Goal: Task Accomplishment & Management: Use online tool/utility

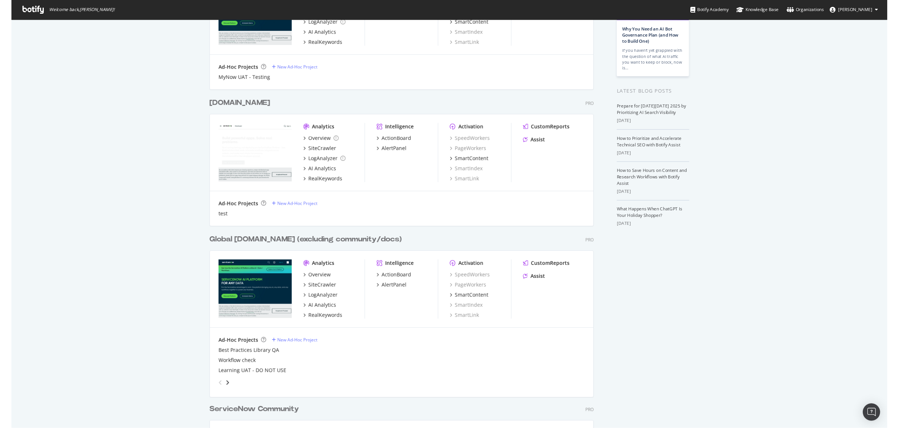
scroll to position [100, 0]
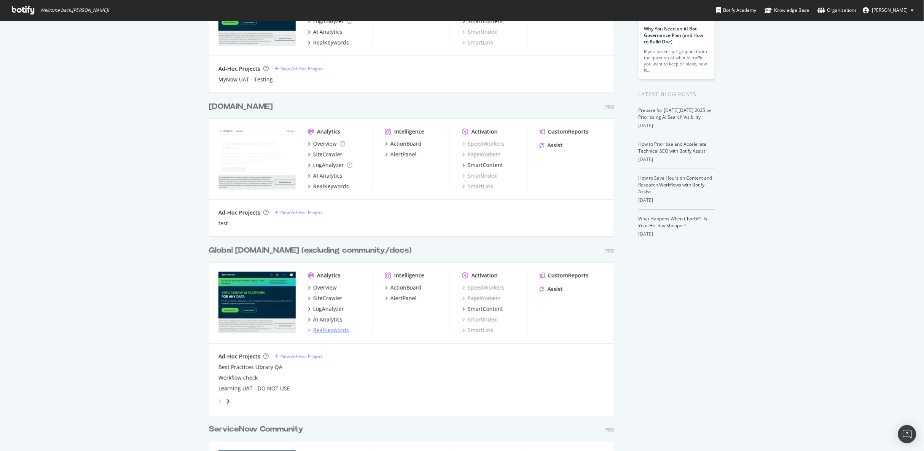
click at [336, 332] on div "RealKeywords" at bounding box center [331, 331] width 36 height 8
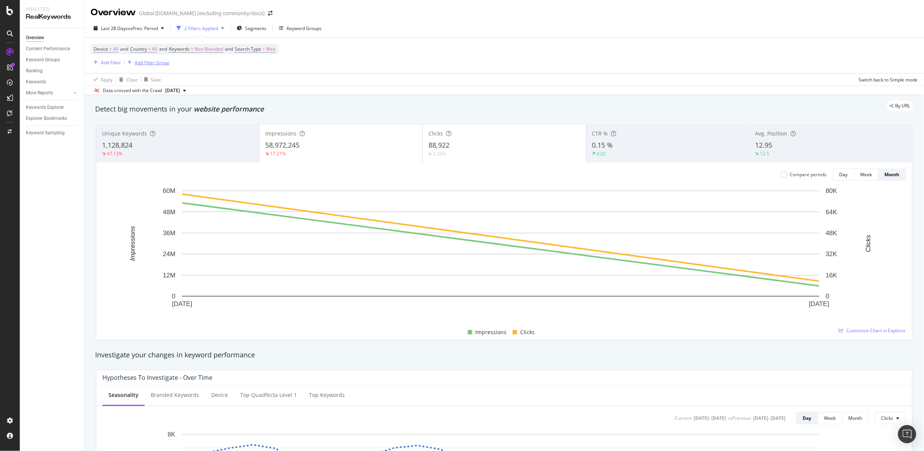
click at [151, 58] on div "Add Filter Group" at bounding box center [146, 62] width 45 height 8
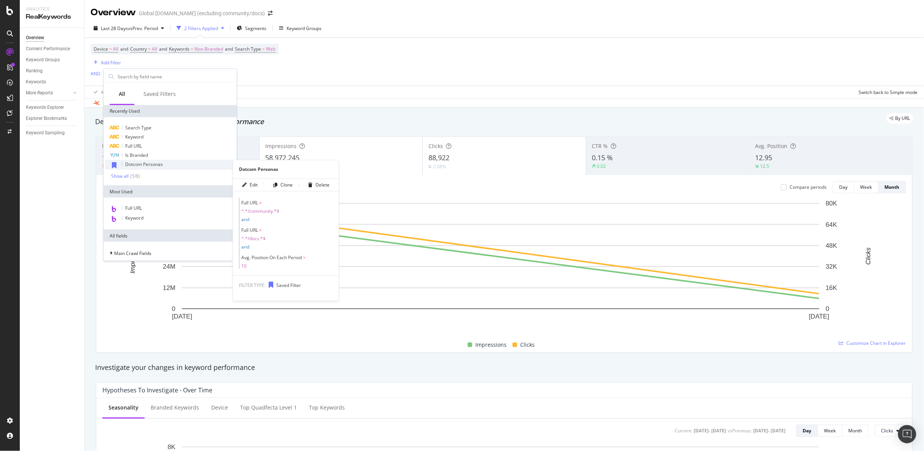
click at [136, 168] on div "Dotcom Personas" at bounding box center [170, 165] width 130 height 10
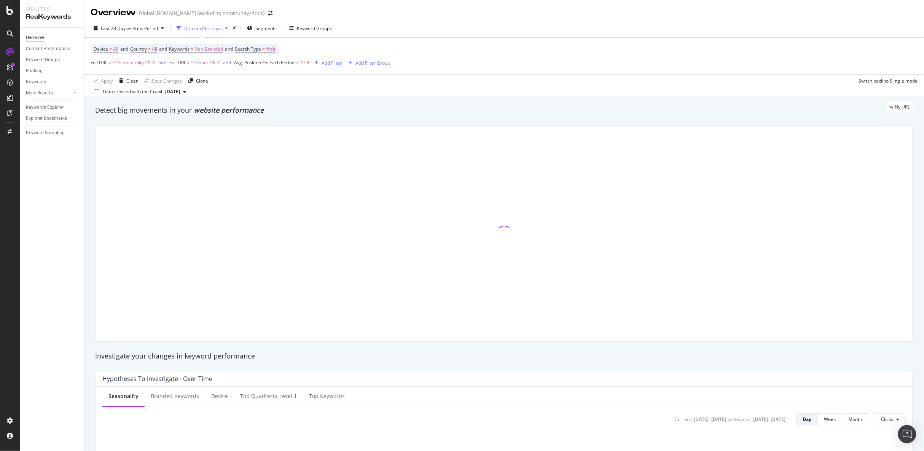
click at [311, 64] on icon at bounding box center [308, 63] width 6 height 8
click at [190, 49] on span "Keywords" at bounding box center [179, 49] width 21 height 6
click at [207, 68] on span "Non-Branded" at bounding box center [196, 67] width 32 height 6
click at [218, 128] on span "All" at bounding box center [226, 126] width 78 height 7
click at [257, 88] on div "All Cancel Add filter Apply" at bounding box center [222, 74] width 96 height 38
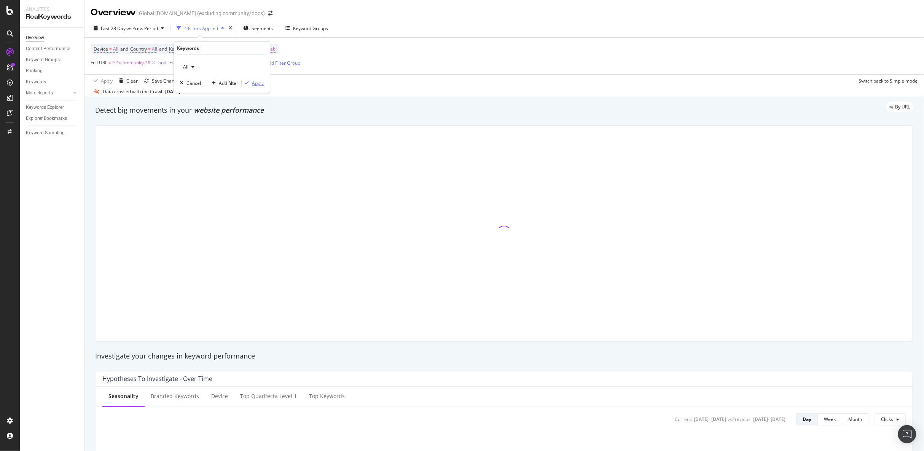
click at [257, 85] on div "Apply" at bounding box center [258, 83] width 12 height 6
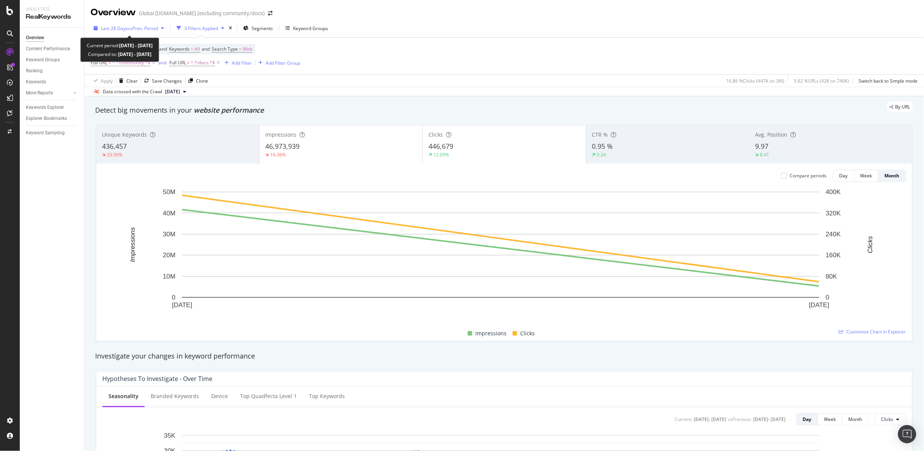
click at [124, 25] on span "Last 28 Days" at bounding box center [114, 28] width 27 height 6
click at [495, 105] on div "By URL" at bounding box center [501, 107] width 826 height 11
click at [117, 27] on span "Last 28 Days" at bounding box center [114, 28] width 27 height 6
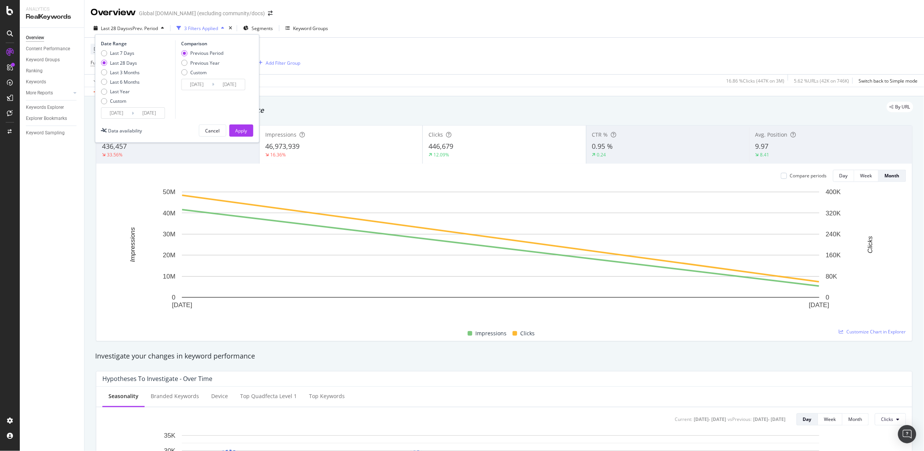
click at [116, 110] on input "2025/09/07" at bounding box center [117, 113] width 30 height 11
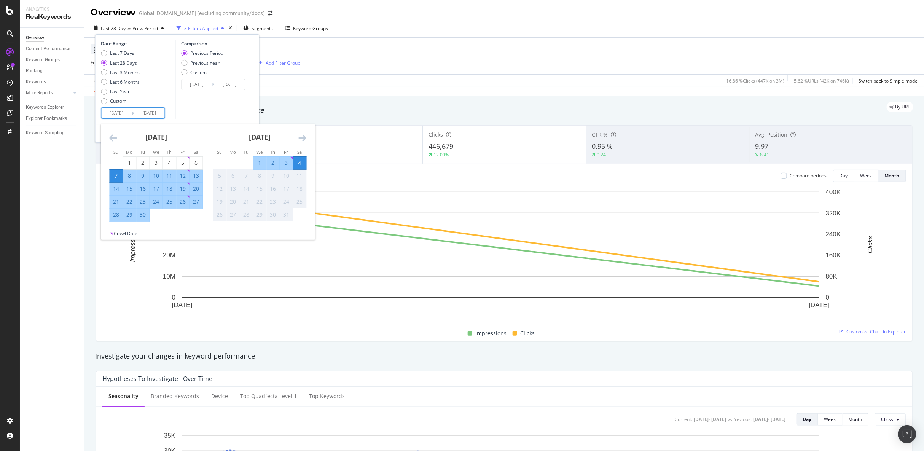
click at [115, 141] on icon "Move backward to switch to the previous month." at bounding box center [114, 137] width 8 height 9
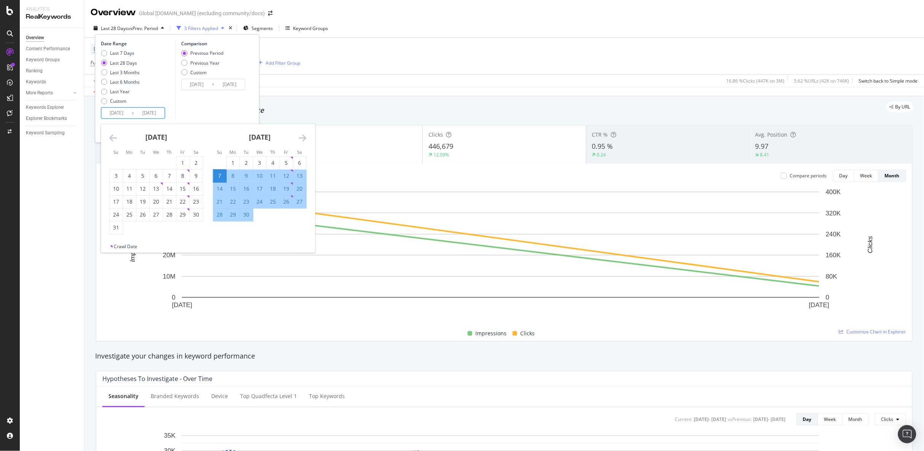
click at [114, 140] on icon "Move backward to switch to the previous month." at bounding box center [114, 137] width 8 height 9
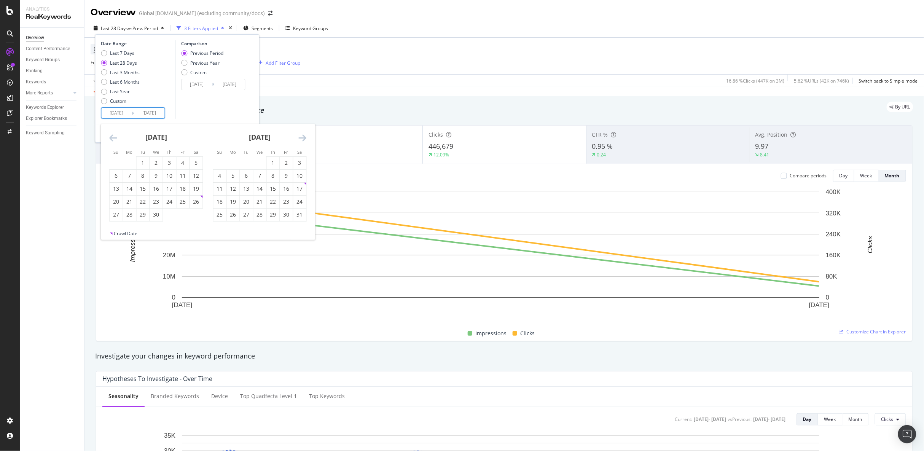
click at [114, 140] on icon "Move backward to switch to the previous month." at bounding box center [114, 137] width 8 height 9
click at [158, 160] on div "1" at bounding box center [156, 163] width 13 height 8
type input "2025/01/01"
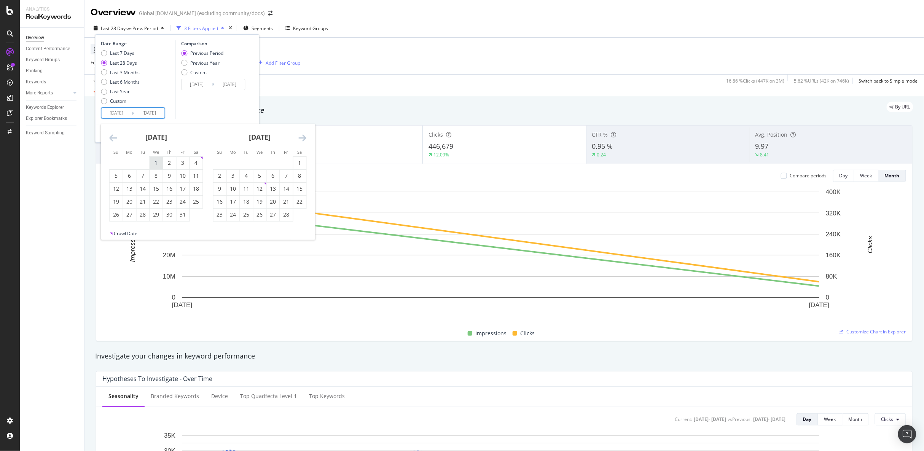
type input "2024/03/29"
type input "2024/12/31"
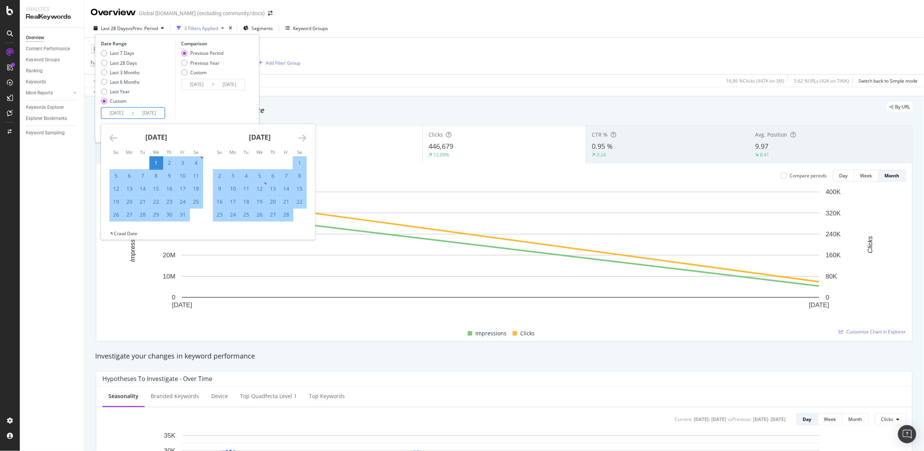
click at [305, 137] on icon "Move forward to switch to the next month." at bounding box center [303, 137] width 8 height 9
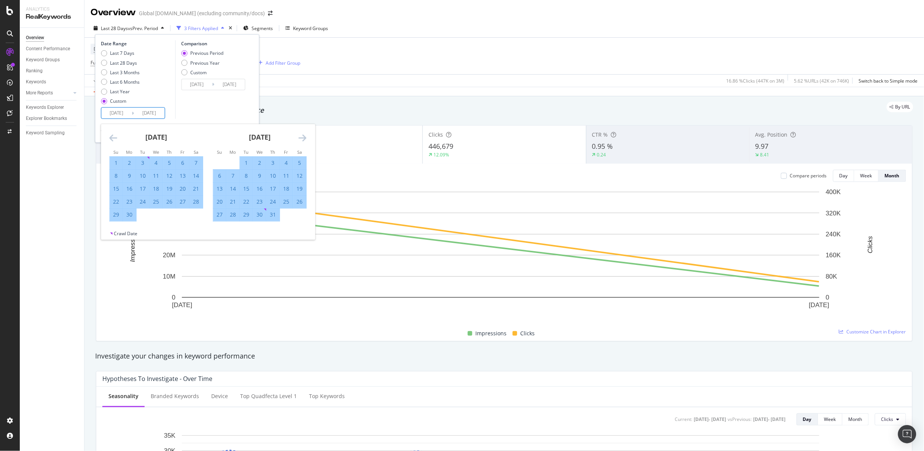
click at [305, 137] on icon "Move forward to switch to the next month." at bounding box center [303, 137] width 8 height 9
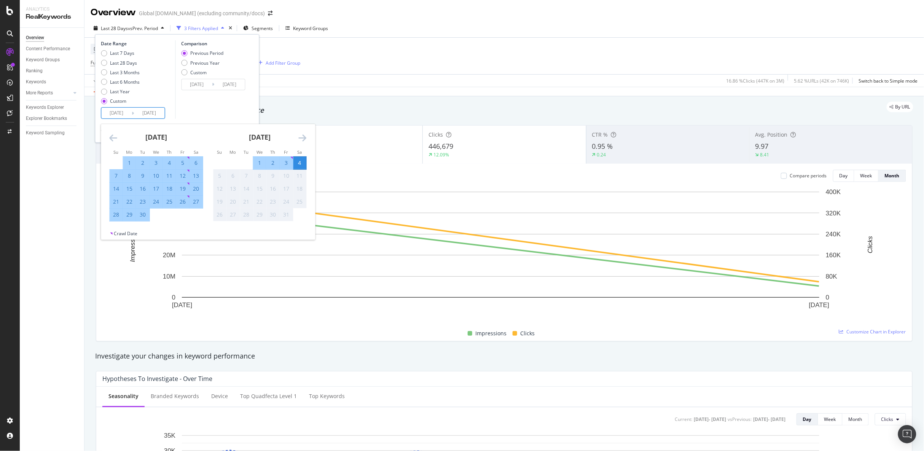
click at [223, 102] on div "Comparison Previous Period Previous Year Custom 2024/03/29 Navigate forward to …" at bounding box center [211, 79] width 72 height 78
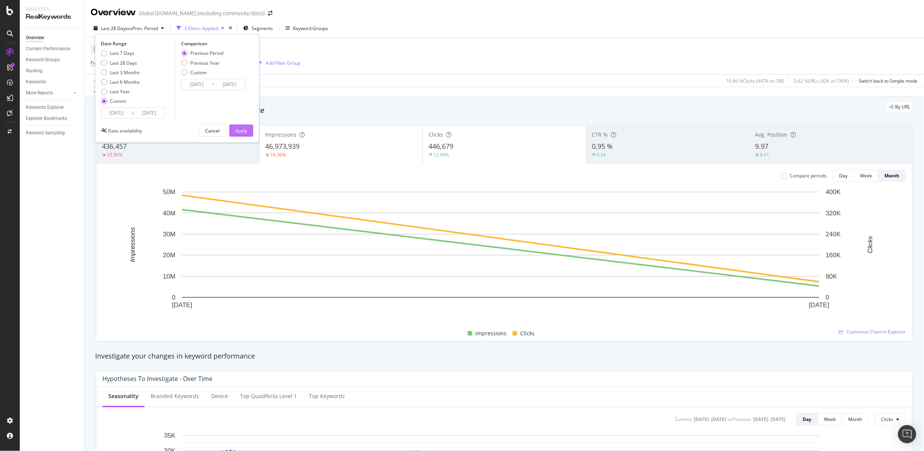
click at [240, 129] on div "Apply" at bounding box center [242, 131] width 12 height 6
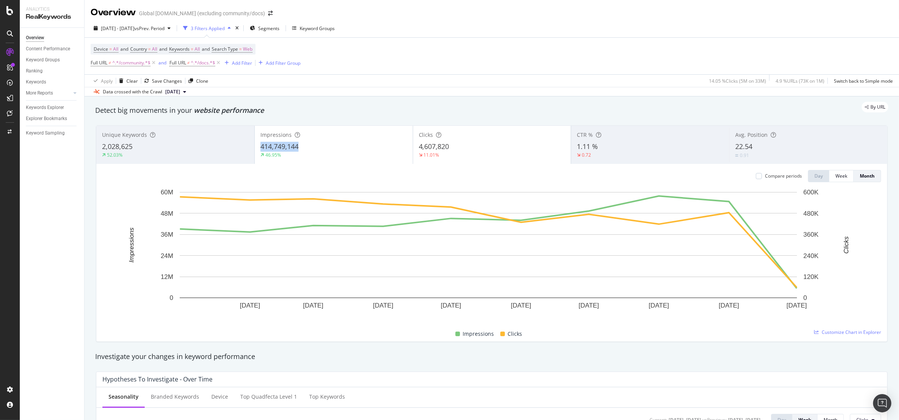
drag, startPoint x: 298, startPoint y: 147, endPoint x: 260, endPoint y: 147, distance: 38.8
click at [260, 147] on div "414,749,144" at bounding box center [333, 147] width 147 height 10
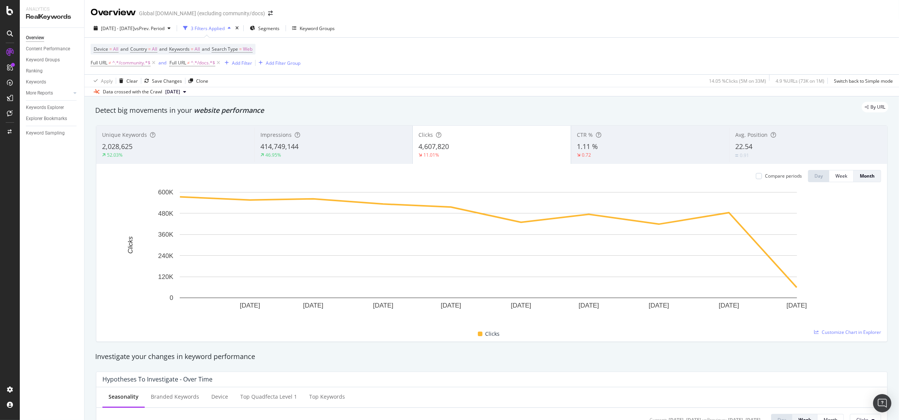
click at [133, 153] on div "52.03%" at bounding box center [175, 155] width 147 height 7
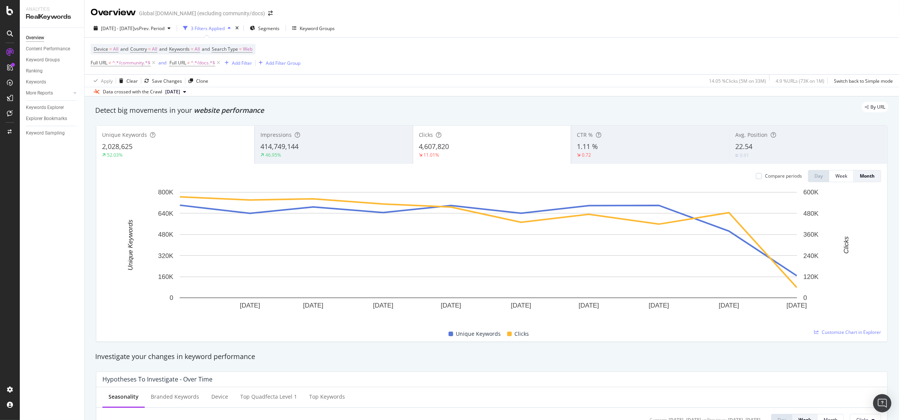
click at [457, 149] on div "4,607,820" at bounding box center [492, 147] width 147 height 10
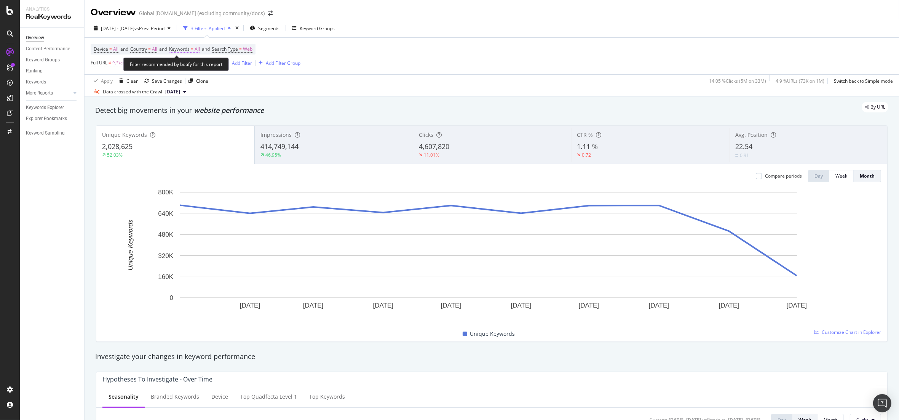
click at [189, 48] on span "Keywords" at bounding box center [179, 49] width 21 height 6
click at [394, 73] on div "Device = All and Country = All and Keywords = All and Search Type = Web Full UR…" at bounding box center [492, 56] width 802 height 37
click at [190, 52] on span "Keywords" at bounding box center [179, 49] width 21 height 6
click at [192, 66] on icon "button" at bounding box center [193, 67] width 3 height 5
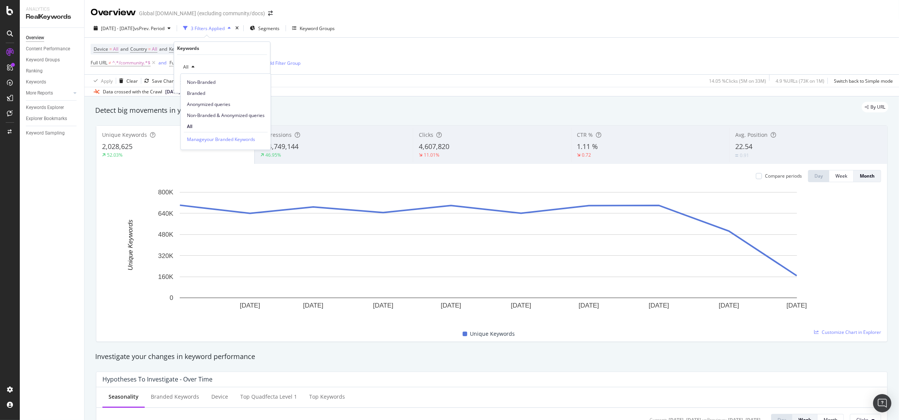
click at [346, 113] on div "Detect big movements in your website performance" at bounding box center [491, 110] width 793 height 10
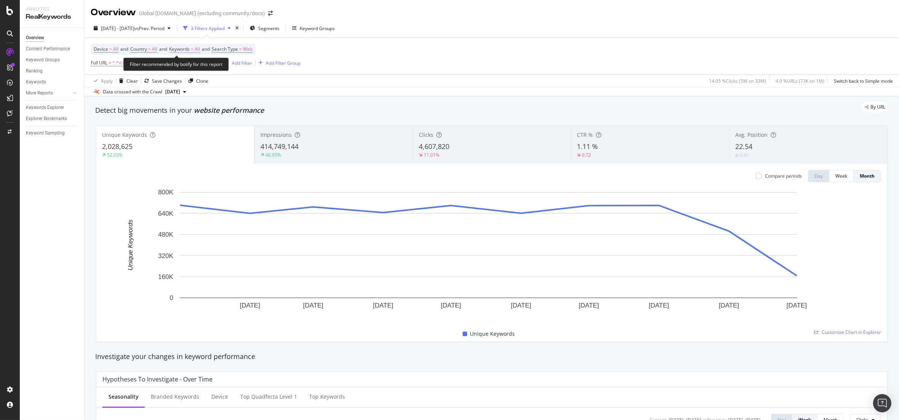
click at [185, 49] on span "Keywords" at bounding box center [179, 49] width 21 height 6
click at [190, 68] on div "button" at bounding box center [192, 67] width 9 height 5
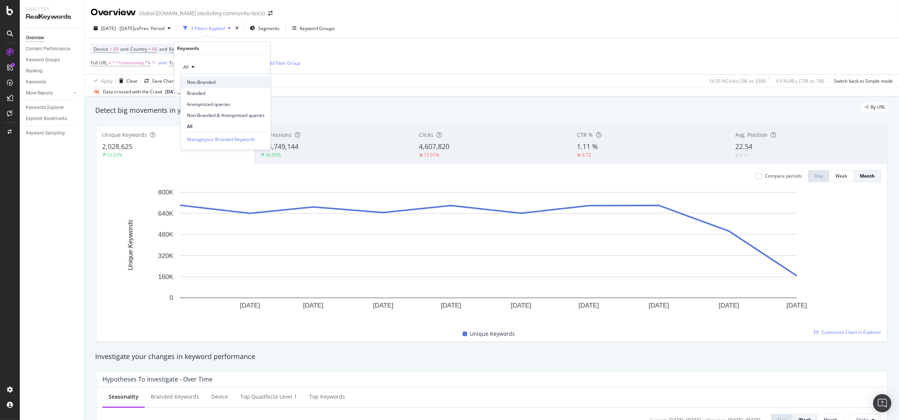
click at [214, 82] on span "Non-Branded" at bounding box center [226, 82] width 78 height 7
click at [221, 82] on div "Add filter" at bounding box center [228, 83] width 19 height 6
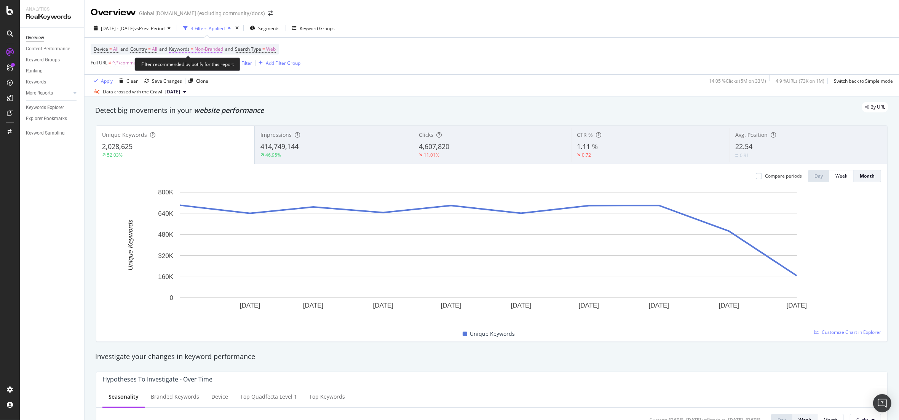
click at [194, 49] on span "Keywords = Non-Branded" at bounding box center [196, 49] width 54 height 7
click at [259, 84] on div "Apply" at bounding box center [258, 83] width 12 height 6
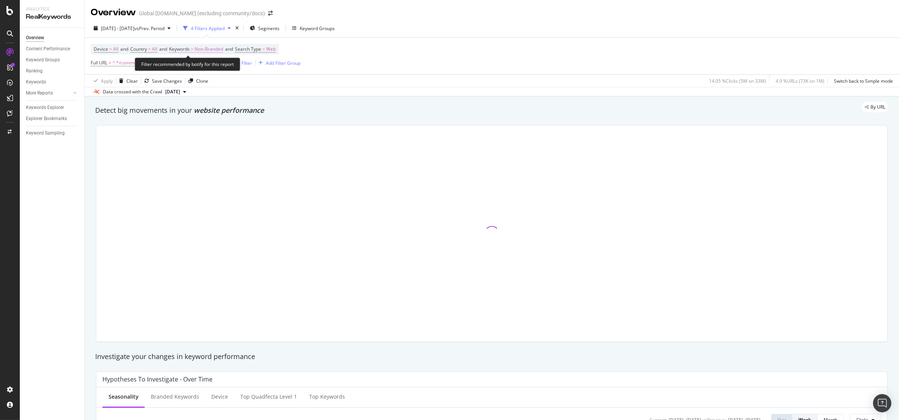
click at [208, 46] on span "Non-Branded" at bounding box center [209, 49] width 29 height 11
click at [196, 66] on span "Non-Branded" at bounding box center [196, 67] width 32 height 6
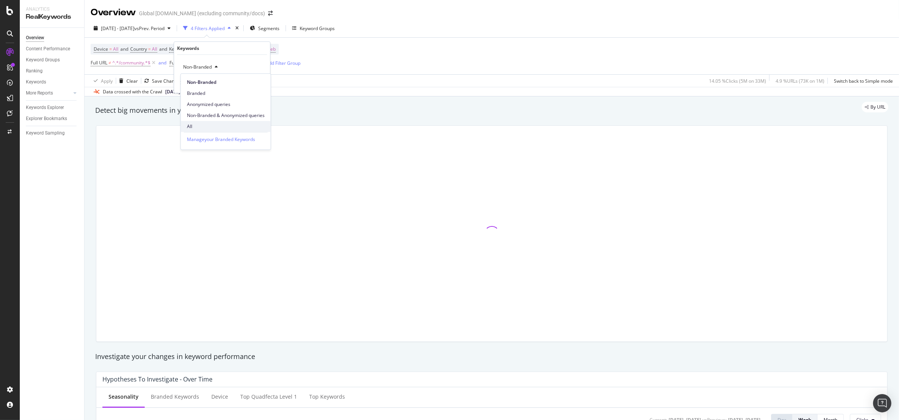
click at [193, 126] on span "All" at bounding box center [226, 126] width 78 height 7
click at [258, 81] on div "Apply" at bounding box center [258, 83] width 12 height 6
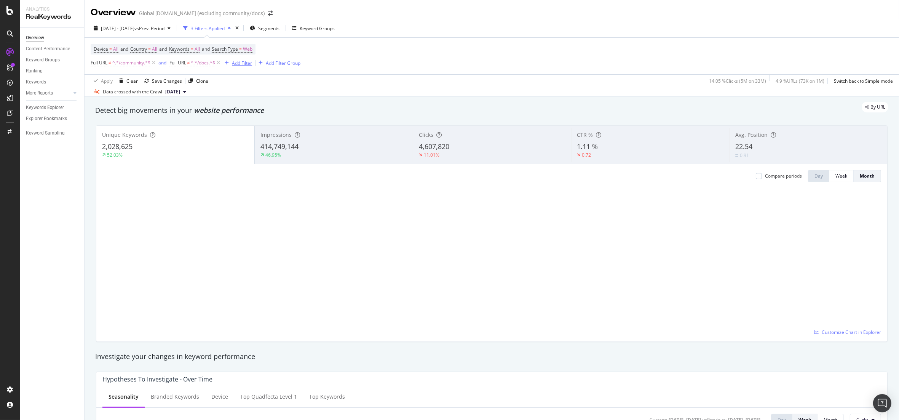
click at [243, 63] on div "Add Filter" at bounding box center [242, 63] width 20 height 6
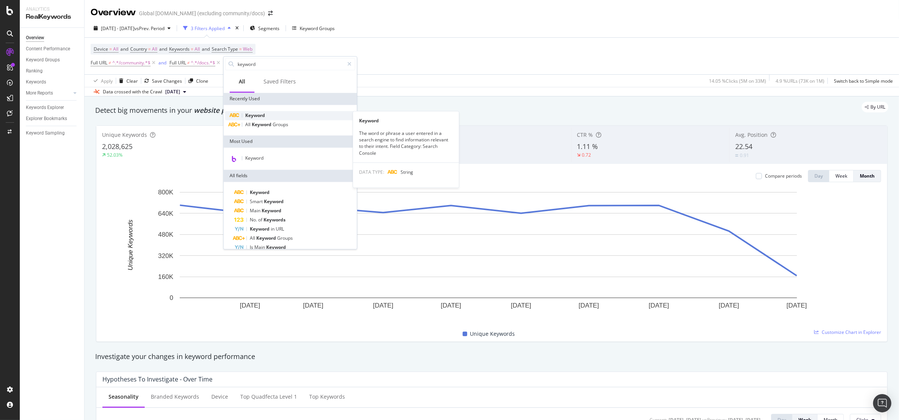
type input "keyword"
click at [261, 116] on span "Keyword" at bounding box center [255, 115] width 20 height 6
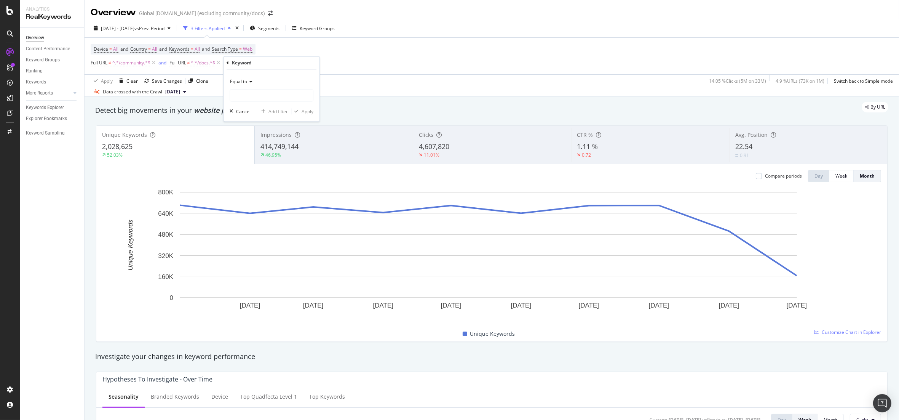
click at [244, 82] on span "Equal to" at bounding box center [238, 81] width 17 height 6
click at [292, 77] on div "Equal to" at bounding box center [272, 82] width 84 height 12
click at [242, 83] on span "Equal to" at bounding box center [238, 81] width 17 height 6
click at [253, 108] on span "Not equal to" at bounding box center [246, 107] width 26 height 6
click at [260, 92] on input "text" at bounding box center [271, 95] width 83 height 12
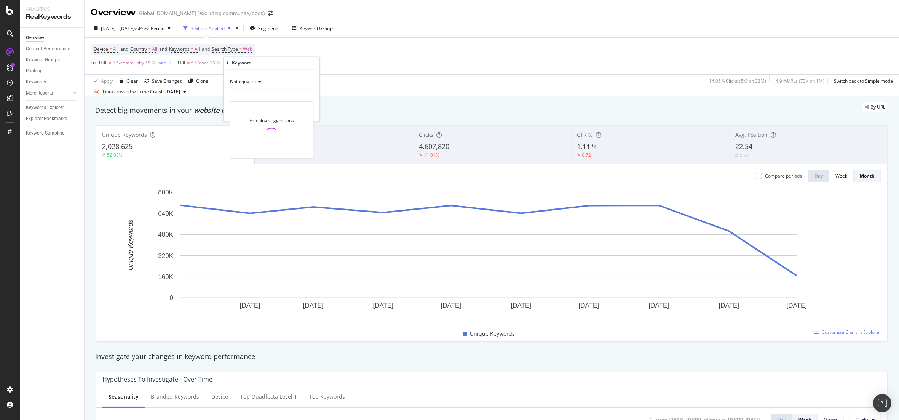
click at [298, 62] on icon at bounding box center [295, 63] width 6 height 8
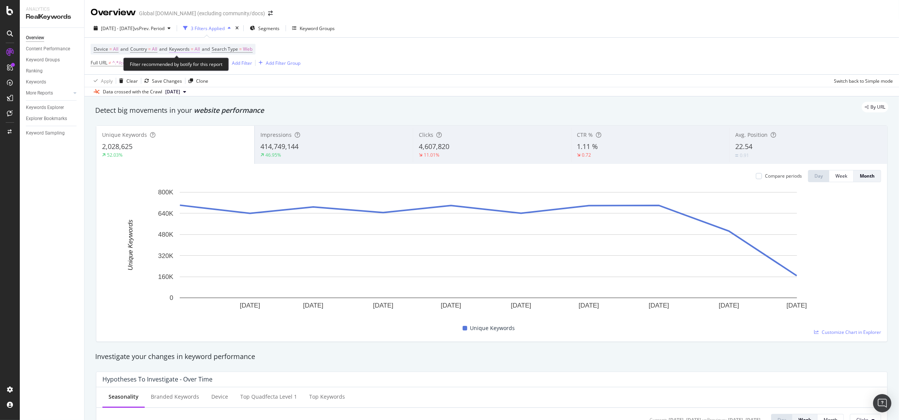
click at [190, 47] on span "Keywords" at bounding box center [179, 49] width 21 height 6
click at [188, 48] on span "Keywords" at bounding box center [179, 49] width 21 height 6
click at [187, 66] on span "All" at bounding box center [184, 67] width 8 height 6
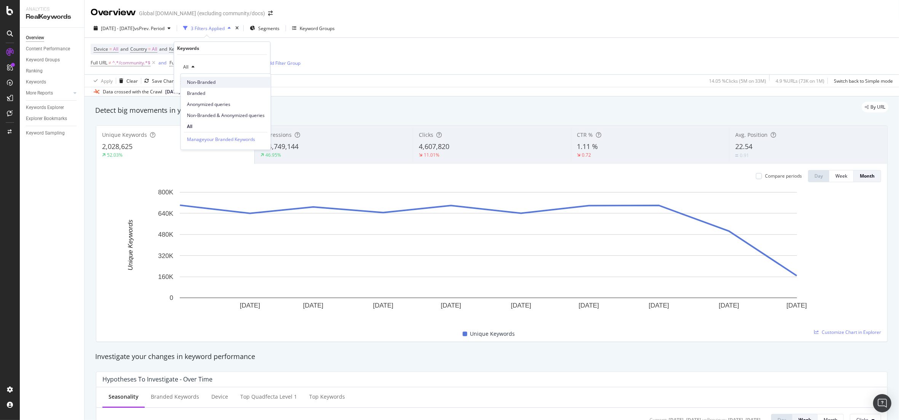
click at [203, 83] on span "Non-Branded" at bounding box center [226, 82] width 78 height 7
drag, startPoint x: 256, startPoint y: 82, endPoint x: 369, endPoint y: 0, distance: 139.9
click at [256, 82] on div "Apply" at bounding box center [258, 83] width 12 height 6
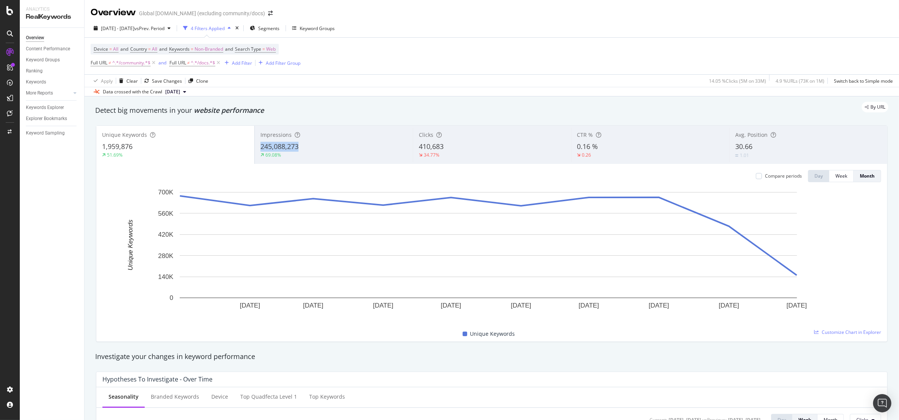
drag, startPoint x: 258, startPoint y: 149, endPoint x: 317, endPoint y: 149, distance: 59.0
click at [317, 149] on div "Impressions 245,088,273 69.08%" at bounding box center [334, 145] width 158 height 34
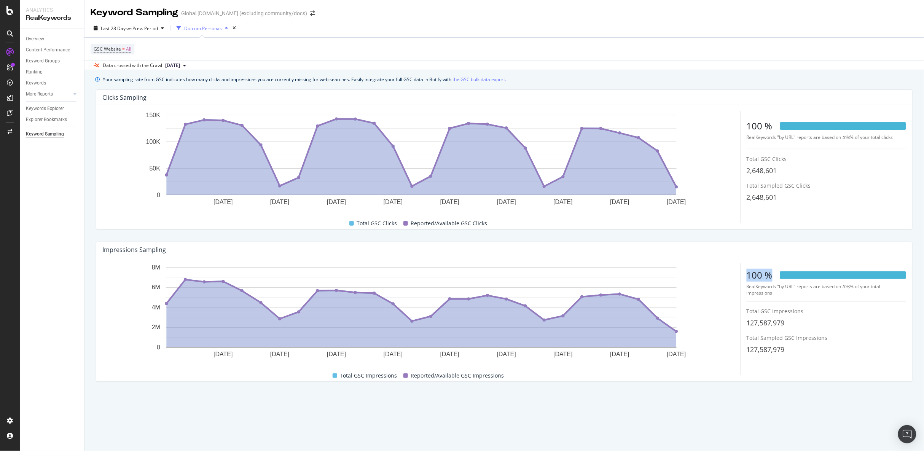
drag, startPoint x: 749, startPoint y: 273, endPoint x: 786, endPoint y: 277, distance: 36.7
click at [786, 277] on div "100 %" at bounding box center [827, 275] width 160 height 13
click at [10, 10] on icon at bounding box center [9, 10] width 7 height 9
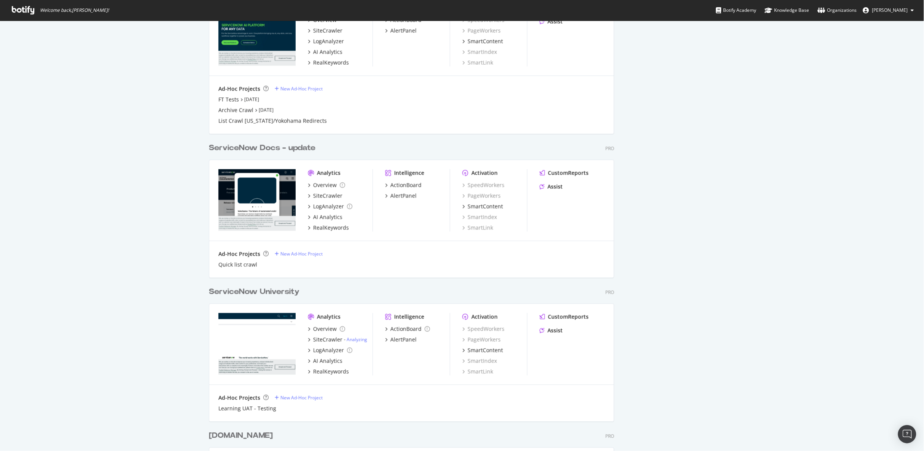
scroll to position [419, 0]
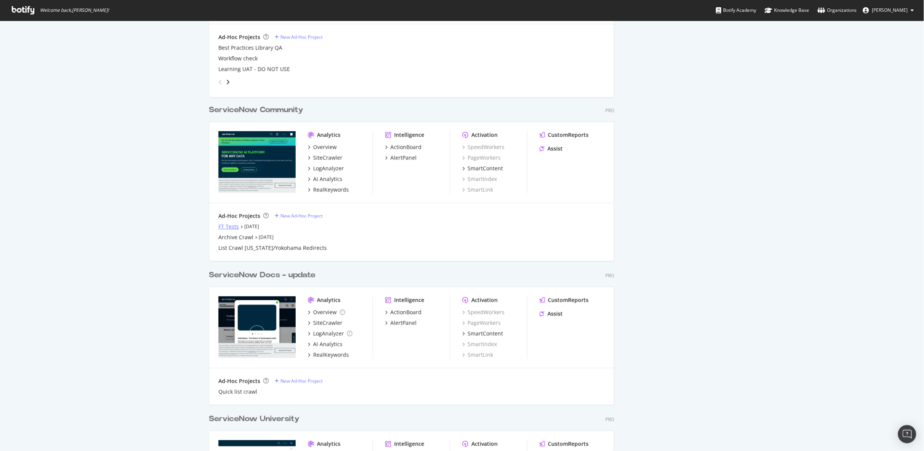
click at [224, 225] on div "FT Tests" at bounding box center [229, 227] width 21 height 8
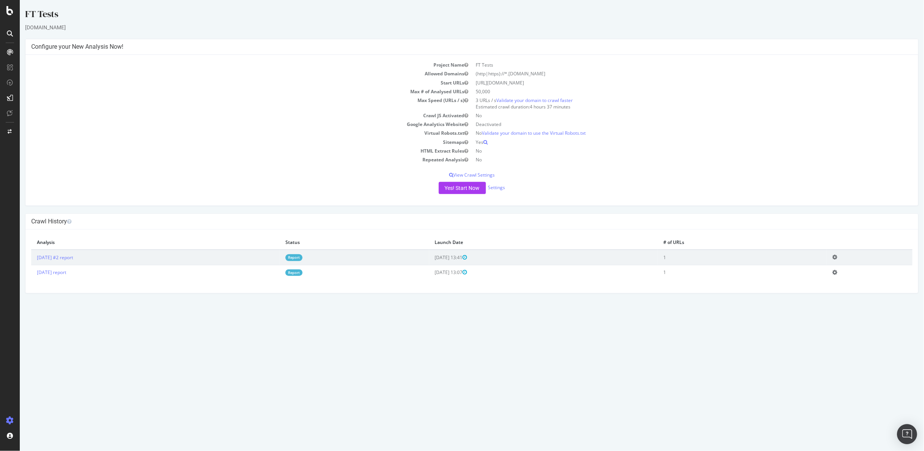
click at [906, 431] on img "Open Intercom Messenger" at bounding box center [908, 434] width 10 height 10
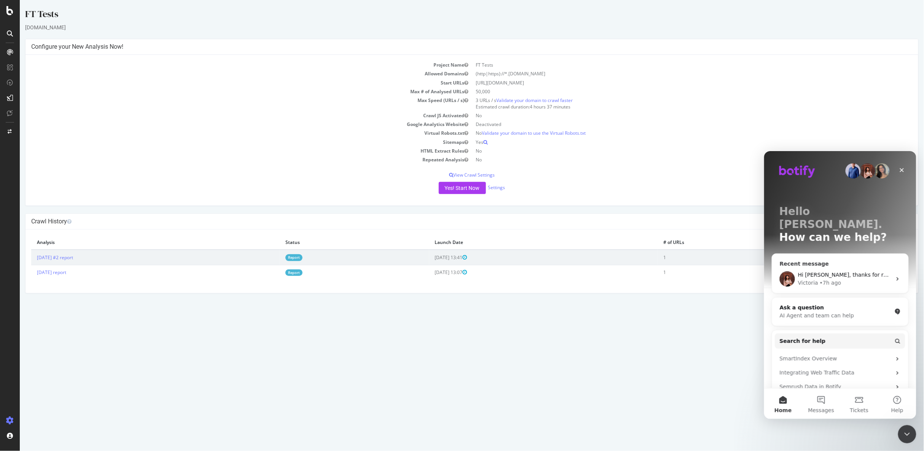
click at [880, 271] on div "Hi Tim, thanks for reaching out. Understand you'd like to recompute your latest…" at bounding box center [845, 275] width 94 height 8
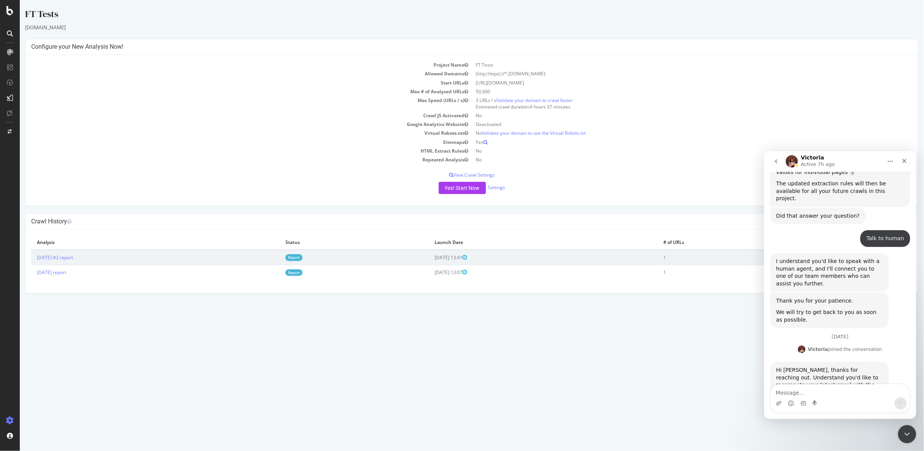
scroll to position [350, 0]
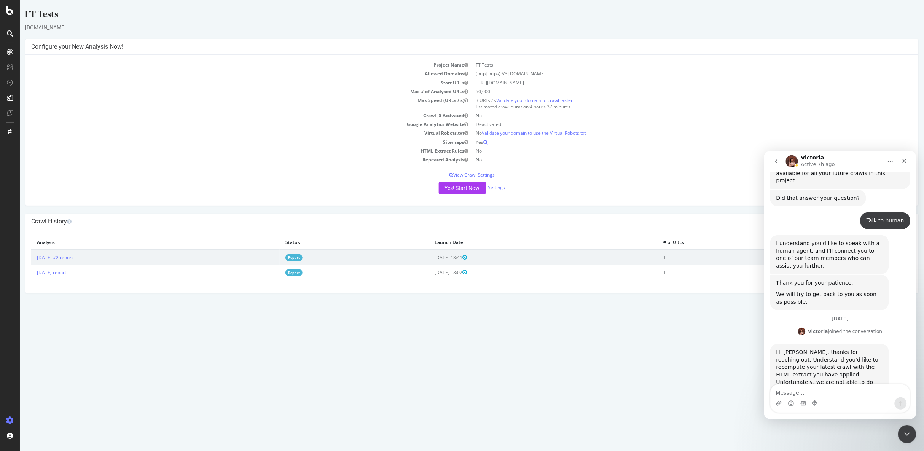
click at [796, 164] on div "Intercom messenger" at bounding box center [797, 165] width 4 height 4
click at [795, 164] on div "Intercom messenger" at bounding box center [792, 161] width 12 height 12
click at [901, 436] on div "Close Intercom Messenger" at bounding box center [906, 433] width 18 height 18
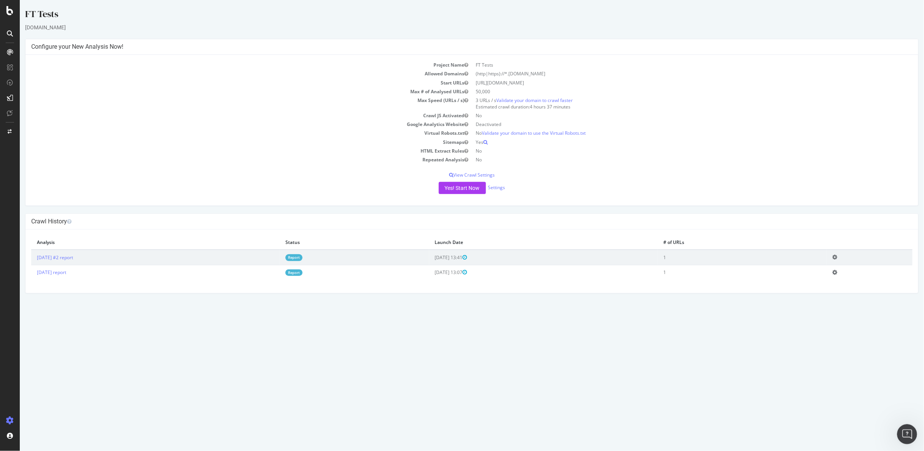
click at [903, 436] on icon "Open Intercom Messenger" at bounding box center [906, 433] width 13 height 13
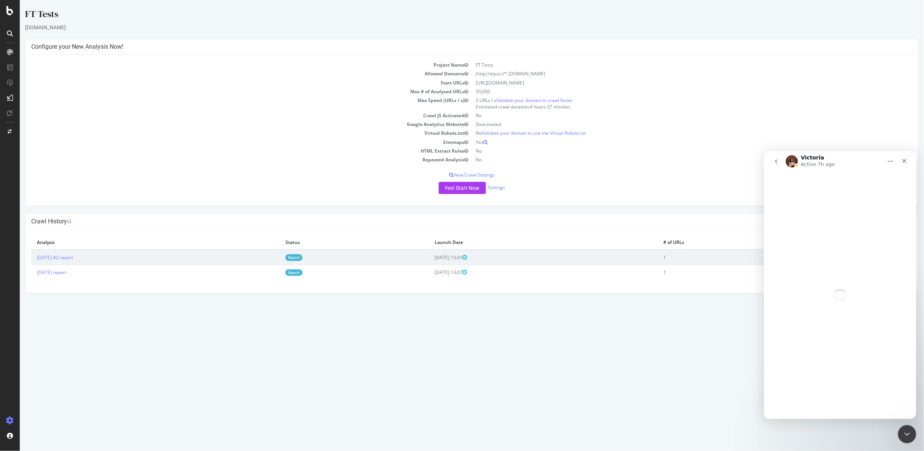
click at [596, 295] on html "FT Tests servicenow-staging.fluidtopics.net × × Configure your New Analysis Now…" at bounding box center [471, 150] width 905 height 301
drag, startPoint x: 618, startPoint y: 132, endPoint x: 732, endPoint y: 142, distance: 114.6
click at [618, 132] on td "No Validate your domain to use the Virtual Robots.txt" at bounding box center [692, 133] width 441 height 9
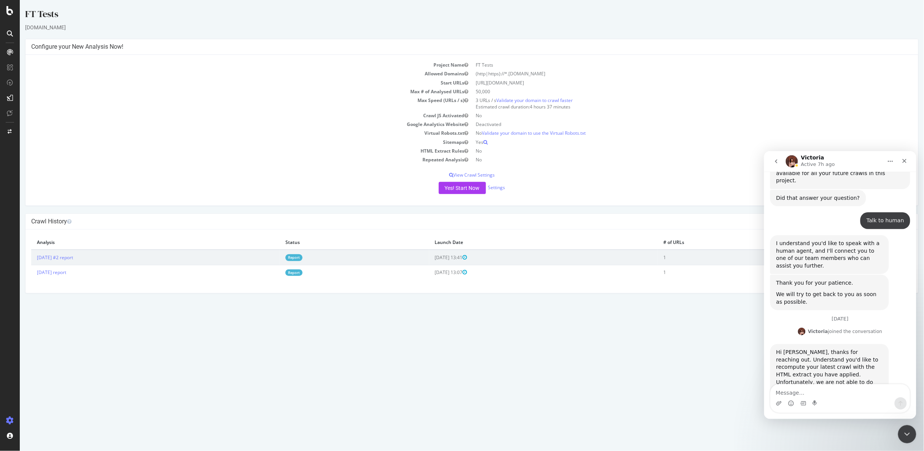
click at [841, 399] on div "Intercom messenger" at bounding box center [840, 403] width 139 height 12
click at [839, 394] on textarea "Message…" at bounding box center [840, 390] width 139 height 13
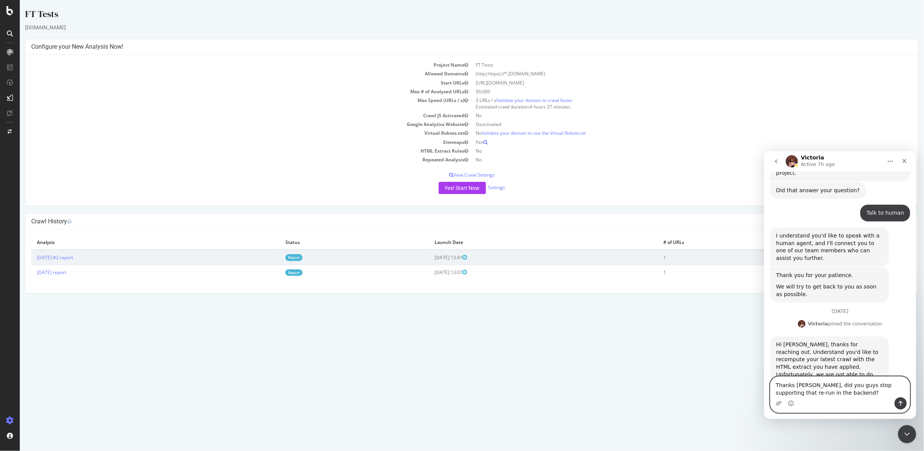
type textarea "Thanks Victoria, did you guys stop supporting that re-run in the backend?"
click at [903, 403] on button "Send a message…" at bounding box center [901, 403] width 12 height 12
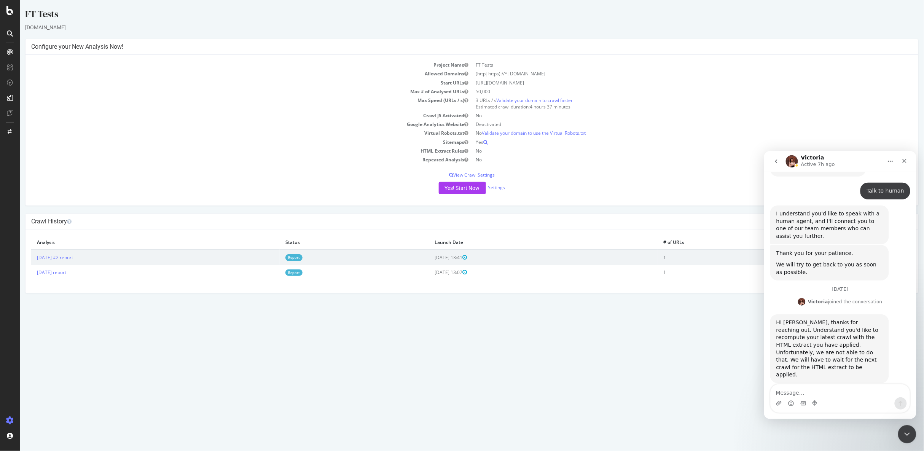
drag, startPoint x: 605, startPoint y: 340, endPoint x: 637, endPoint y: 314, distance: 41.1
click at [605, 301] on html "FT Tests servicenow-staging.fluidtopics.net × × Configure your New Analysis Now…" at bounding box center [471, 150] width 905 height 301
click at [890, 160] on icon "Home" at bounding box center [890, 161] width 6 height 6
click at [902, 161] on icon "Close" at bounding box center [905, 161] width 6 height 6
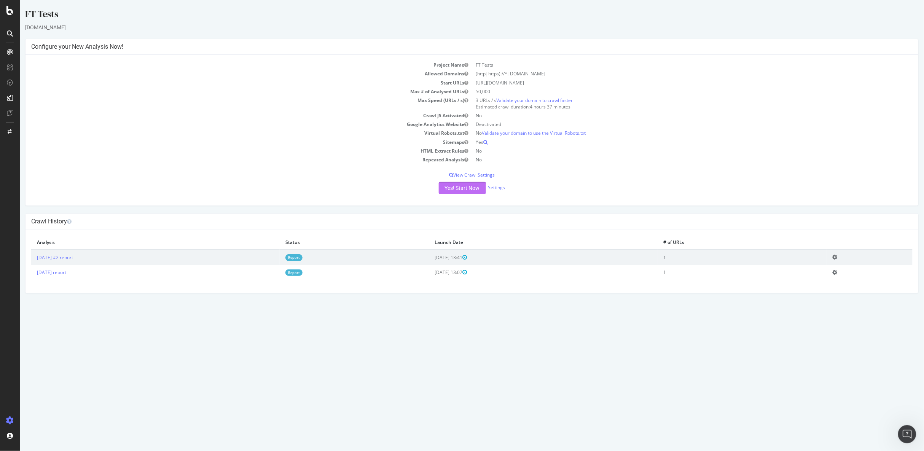
click at [465, 190] on button "Yes! Start Now" at bounding box center [462, 188] width 47 height 12
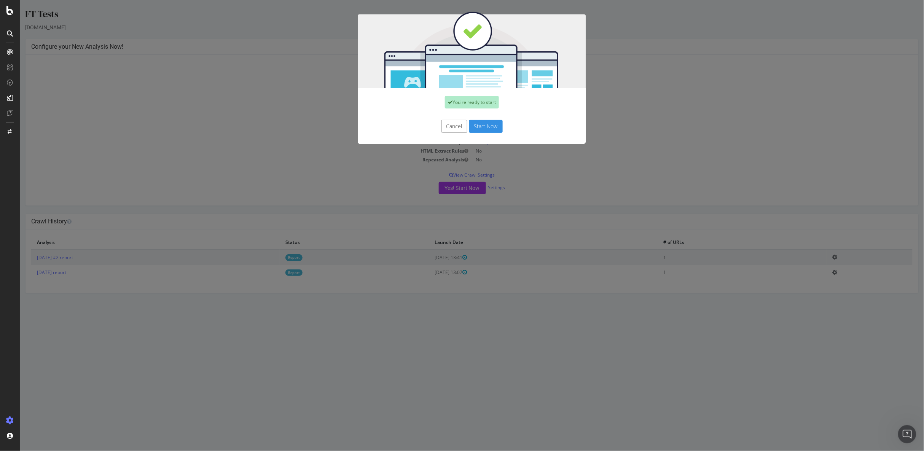
click at [483, 128] on button "Start Now" at bounding box center [486, 126] width 34 height 13
click at [479, 128] on div "Cancel Start Now" at bounding box center [471, 126] width 217 height 13
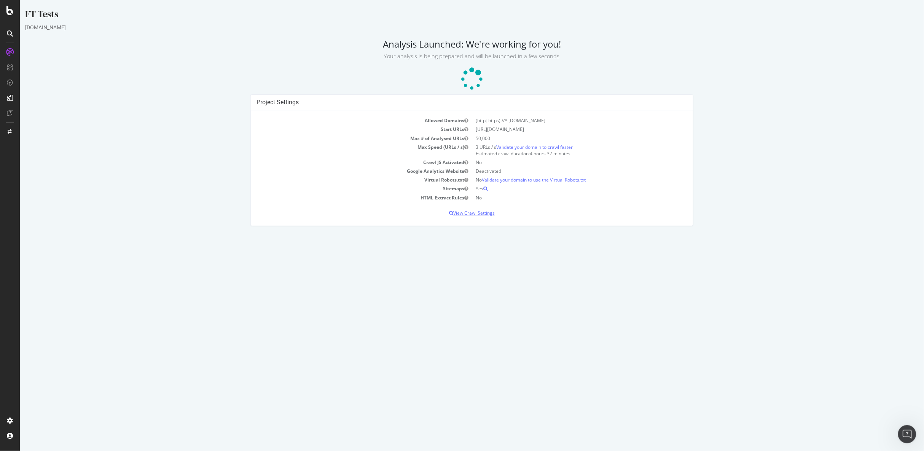
click at [474, 213] on p "View Crawl Settings" at bounding box center [471, 213] width 431 height 6
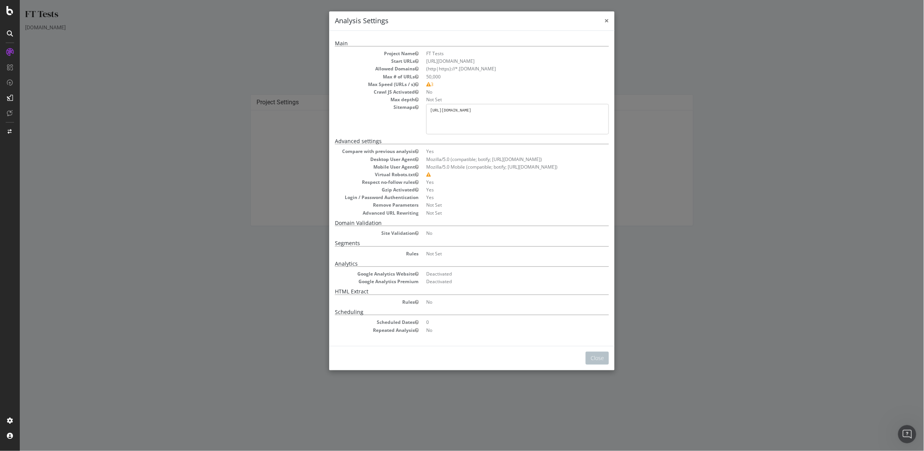
click at [604, 20] on span "×" at bounding box center [606, 20] width 5 height 11
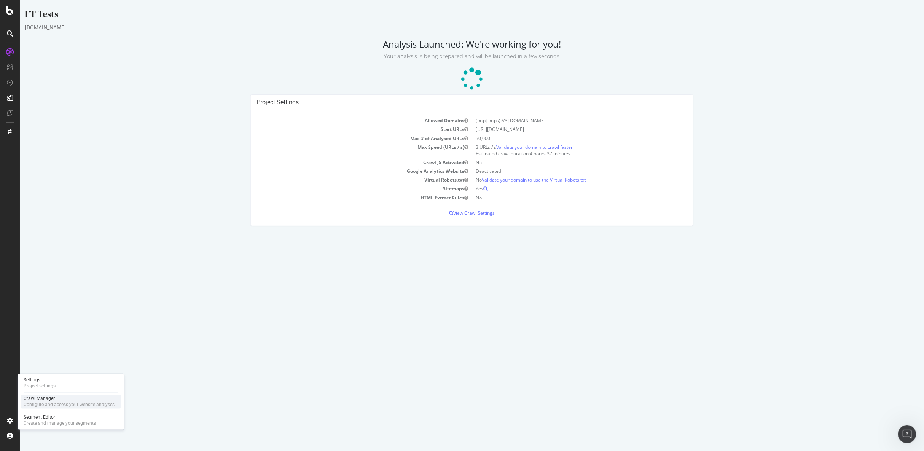
click at [48, 402] on div "Configure and access your website analyses" at bounding box center [69, 405] width 91 height 6
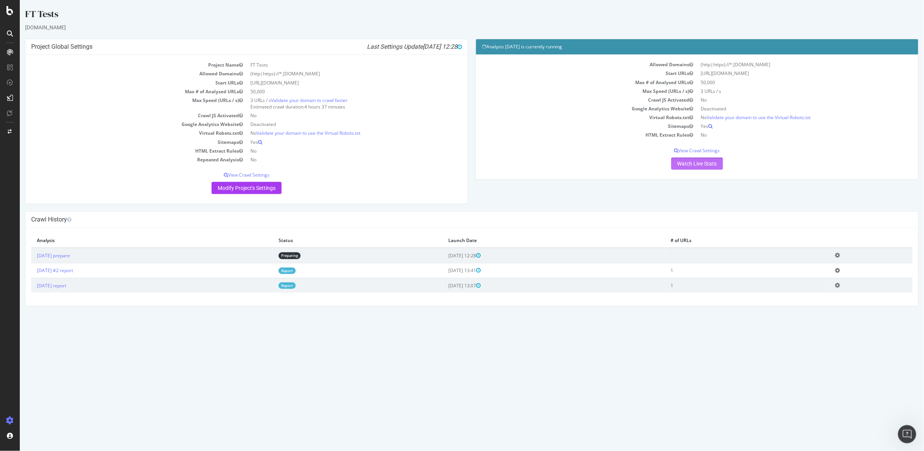
click at [687, 163] on link "Watch Live Stats" at bounding box center [697, 164] width 52 height 12
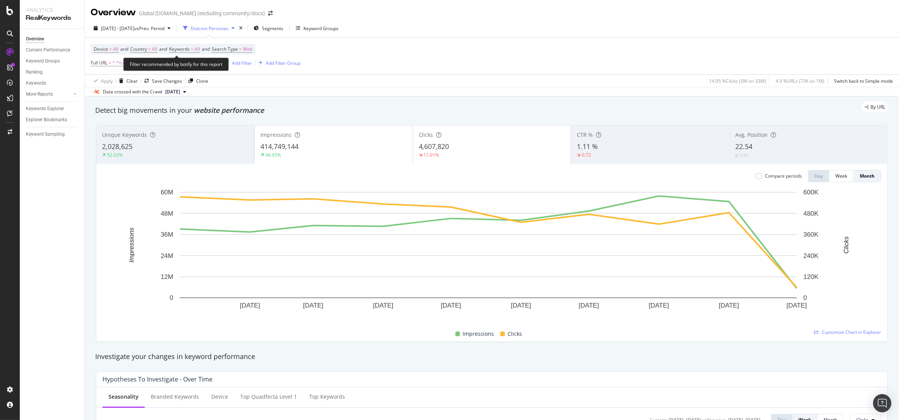
click at [187, 49] on span "Keywords" at bounding box center [179, 49] width 21 height 6
drag, startPoint x: 190, startPoint y: 68, endPoint x: 199, endPoint y: 72, distance: 9.9
click at [190, 68] on div "button" at bounding box center [192, 67] width 9 height 5
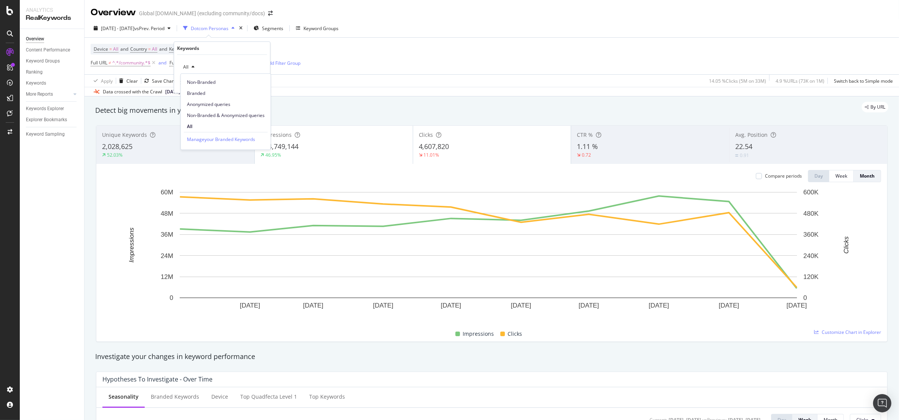
click at [208, 94] on span "Branded" at bounding box center [226, 93] width 78 height 7
click at [258, 83] on div "Apply" at bounding box center [258, 83] width 12 height 6
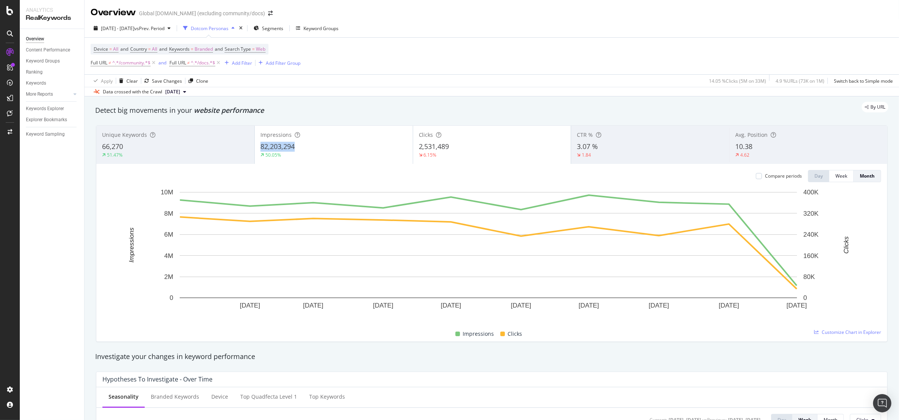
drag, startPoint x: 260, startPoint y: 148, endPoint x: 305, endPoint y: 149, distance: 44.9
click at [305, 149] on div "82,203,294" at bounding box center [333, 147] width 147 height 10
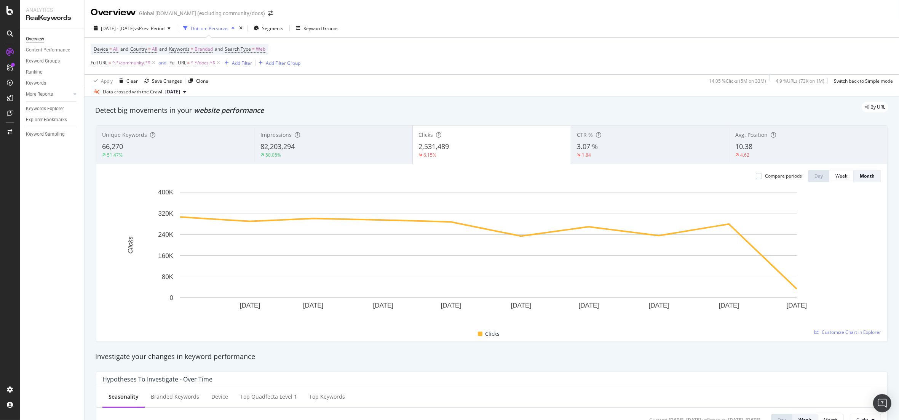
click at [524, 77] on div "Apply Clear Save Changes Clone 14.05 % Clicks ( 5M on 33M ) 4.9 % URLs ( 73K on…" at bounding box center [492, 80] width 814 height 13
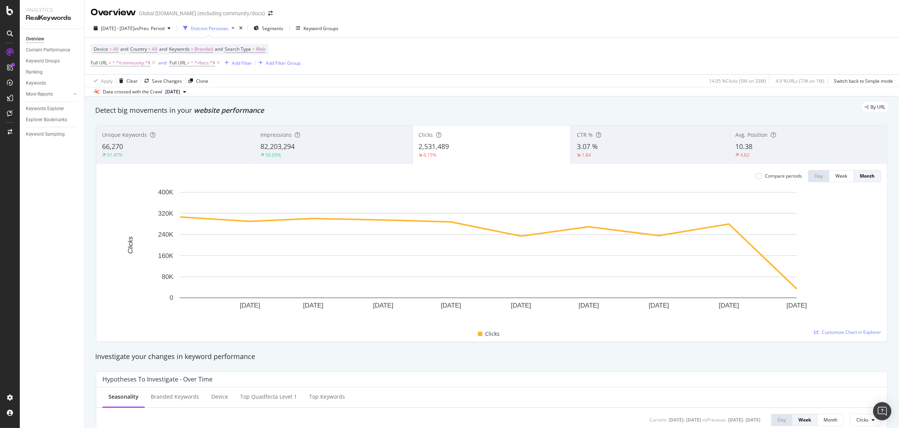
click at [6, 4] on div at bounding box center [10, 214] width 20 height 428
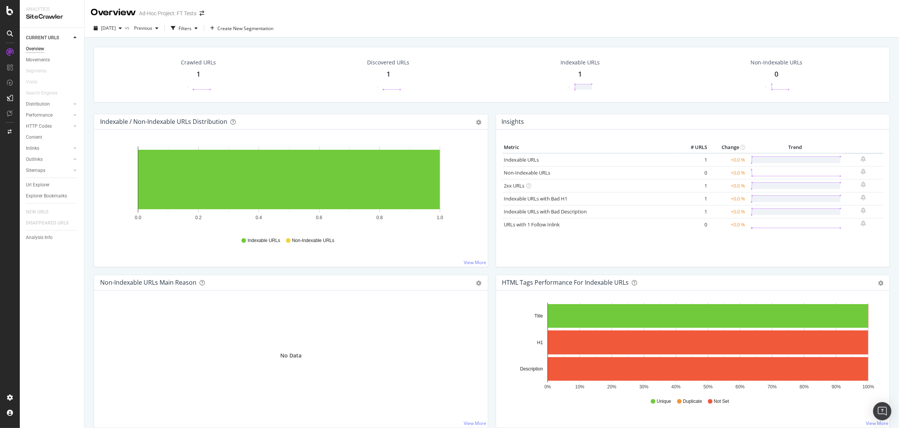
click at [295, 90] on div "Discovered URLs 1 -" at bounding box center [388, 75] width 193 height 40
drag, startPoint x: 188, startPoint y: 72, endPoint x: 760, endPoint y: 80, distance: 572.3
click at [761, 80] on div "Crawled URLs 1 - Discovered URLs 1 - Indexable URLs 1 - Non-Indexable URLs 0 -" at bounding box center [492, 75] width 796 height 56
drag, startPoint x: 602, startPoint y: 77, endPoint x: 607, endPoint y: 75, distance: 5.1
click at [605, 76] on div "Indexable URLs 1 -" at bounding box center [580, 75] width 190 height 40
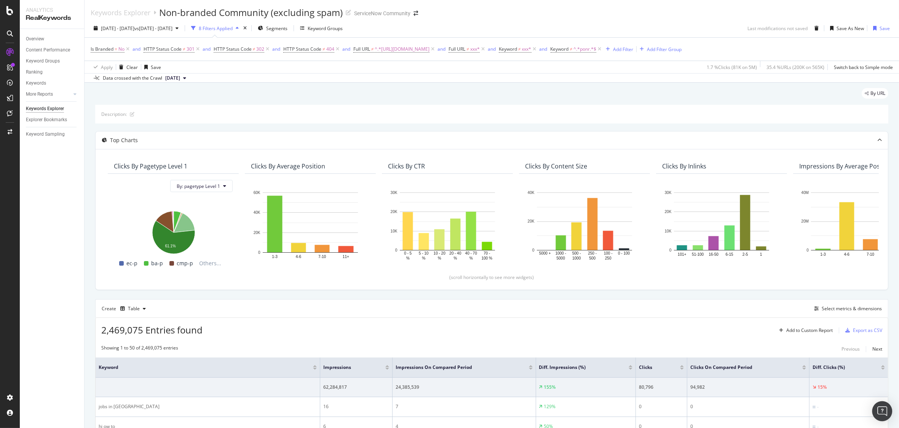
click at [883, 415] on img "Open Intercom Messenger" at bounding box center [882, 411] width 10 height 10
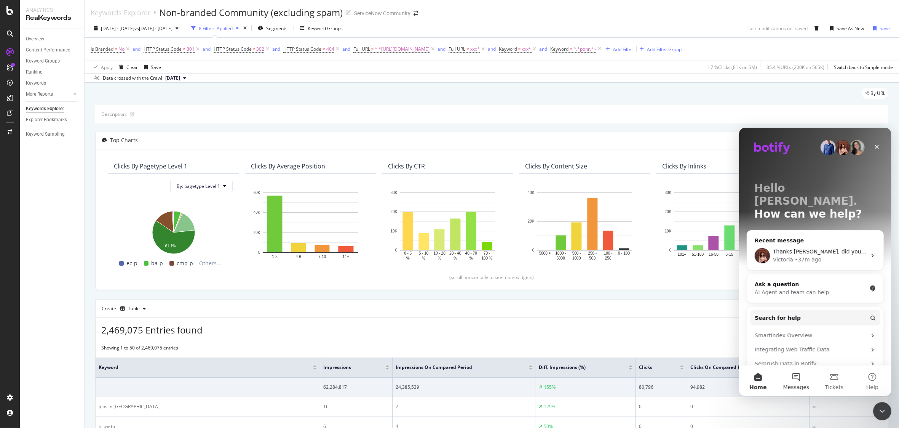
click at [794, 378] on button "Messages" at bounding box center [796, 380] width 38 height 30
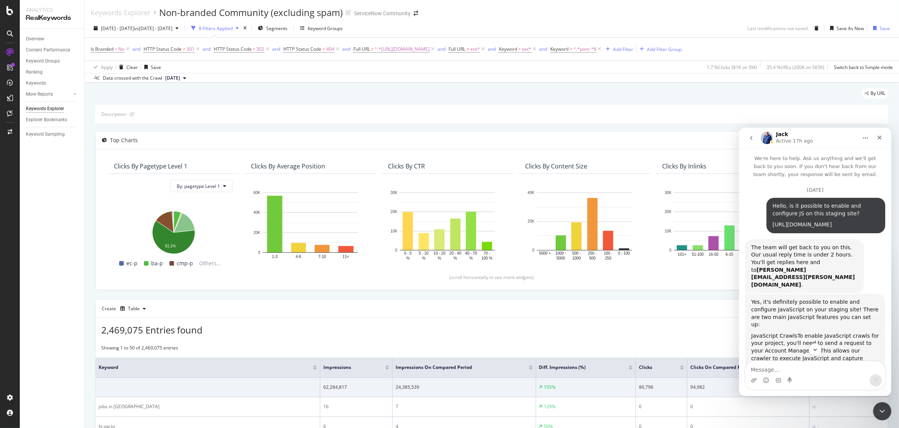
click at [822, 227] on link "https://app.botify.com/servicenow1/ft-tests/livestats/?analysisSlug=20251003-2" at bounding box center [801, 224] width 59 height 6
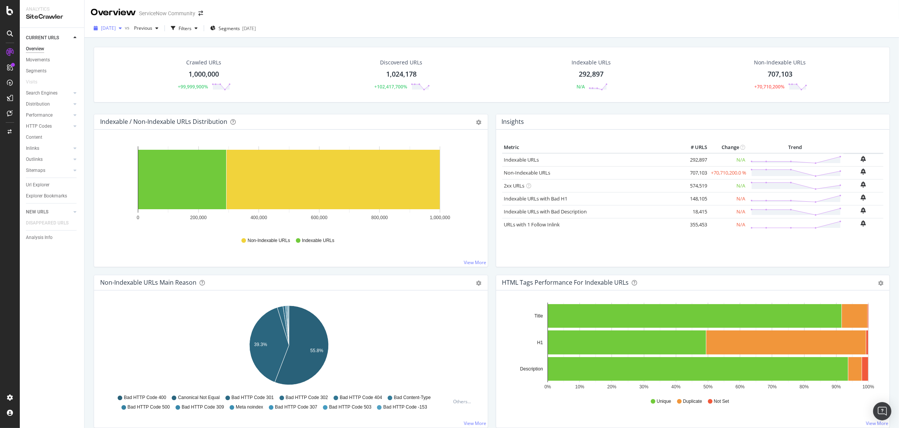
click at [116, 28] on span "[DATE]" at bounding box center [108, 28] width 15 height 6
click at [336, 76] on div "Discovered URLs 1,024,178 +102,417,700%" at bounding box center [401, 75] width 199 height 40
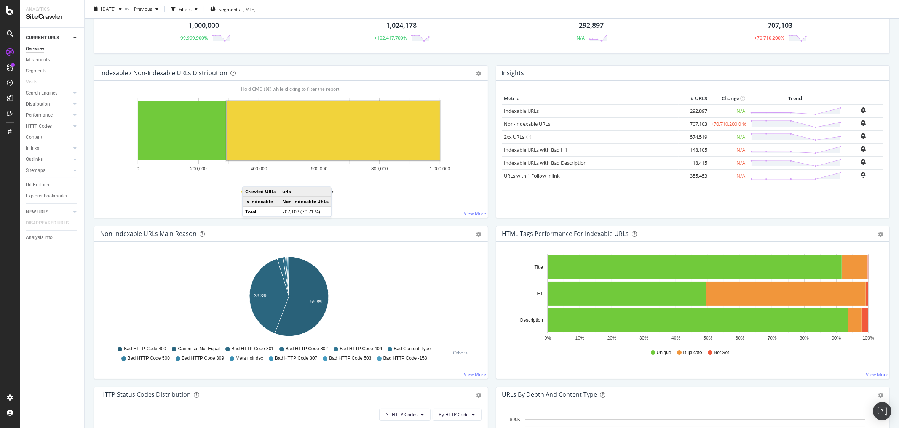
scroll to position [56, 0]
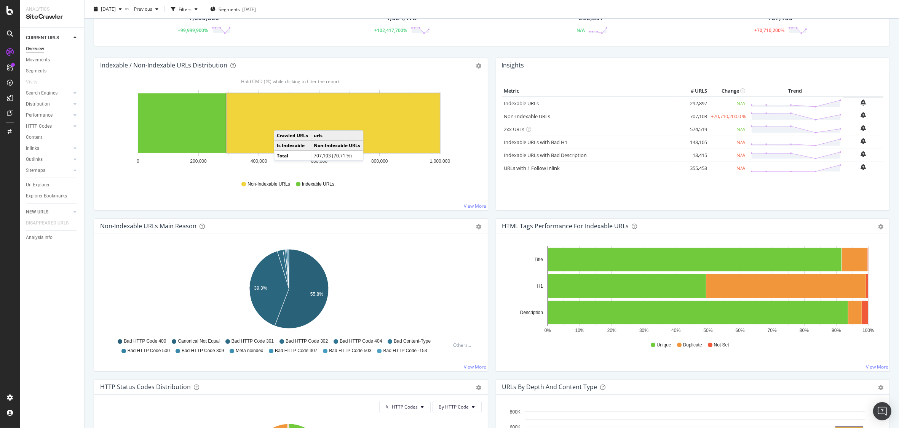
click at [282, 123] on rect "A chart." at bounding box center [333, 122] width 213 height 59
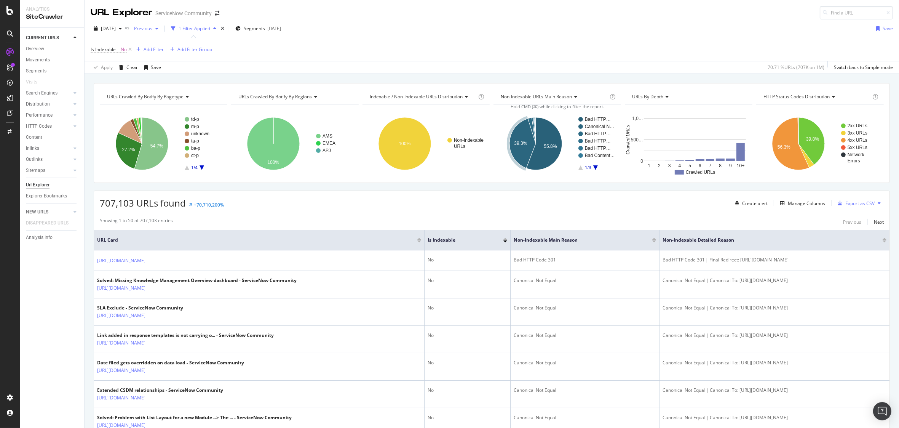
click at [152, 27] on span "Previous" at bounding box center [141, 28] width 21 height 6
click at [324, 45] on div "Is Indexable = No Add Filter Add Filter Group" at bounding box center [492, 49] width 802 height 23
